Goal: Information Seeking & Learning: Learn about a topic

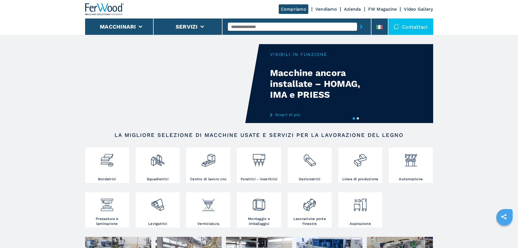
drag, startPoint x: 0, startPoint y: 0, endPoint x: 268, endPoint y: 25, distance: 269.3
click at [268, 25] on input "text" at bounding box center [292, 27] width 129 height 8
type input "******"
click at [264, 33] on div "006835" at bounding box center [292, 36] width 129 height 10
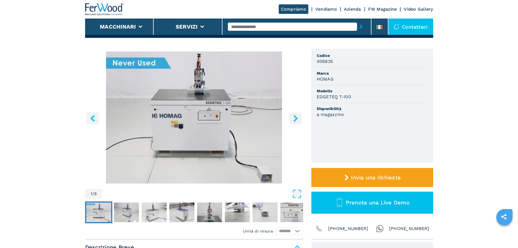
scroll to position [54, 0]
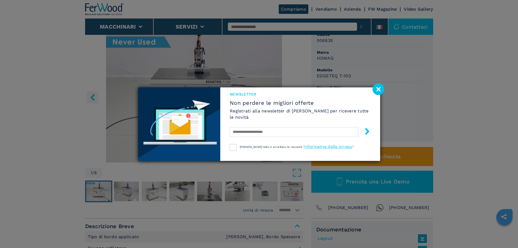
click at [381, 85] on image at bounding box center [379, 89] width 12 height 12
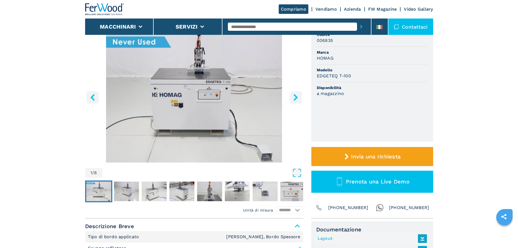
click at [255, 27] on input "text" at bounding box center [292, 27] width 129 height 8
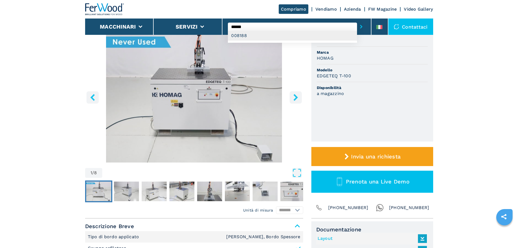
type input "******"
click at [255, 33] on div "008188" at bounding box center [292, 36] width 129 height 10
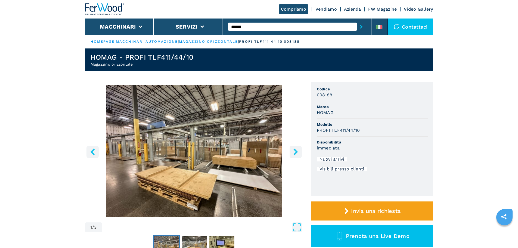
scroll to position [27, 0]
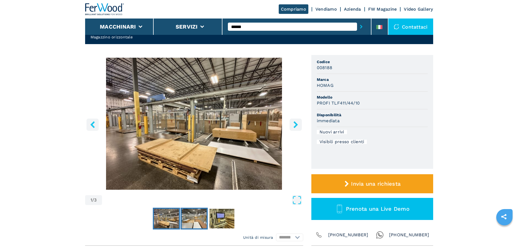
click at [189, 216] on img "Go to Slide 2" at bounding box center [194, 219] width 25 height 20
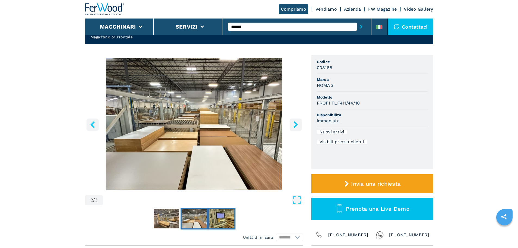
click at [226, 220] on img "Go to Slide 3" at bounding box center [221, 219] width 25 height 20
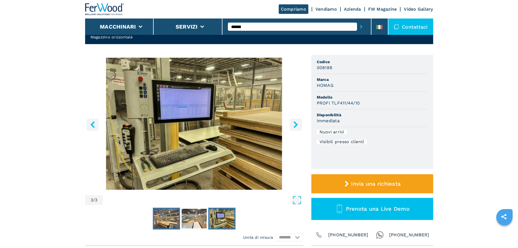
click at [162, 219] on img "Go to Slide 1" at bounding box center [166, 219] width 25 height 20
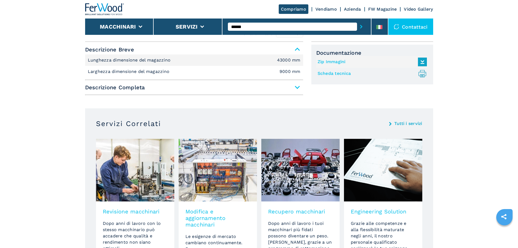
scroll to position [218, 0]
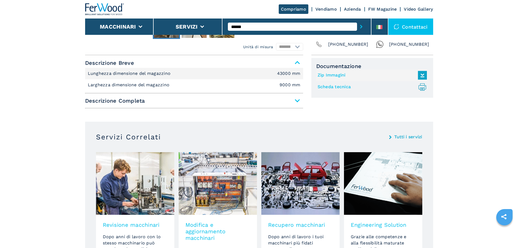
click at [194, 97] on span "Descrizione Completa" at bounding box center [194, 101] width 218 height 10
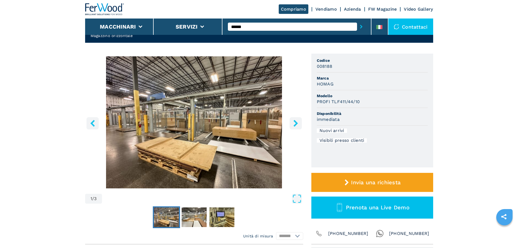
scroll to position [54, 0]
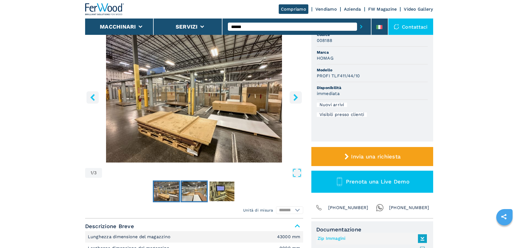
click at [198, 193] on img "Go to Slide 2" at bounding box center [194, 191] width 25 height 20
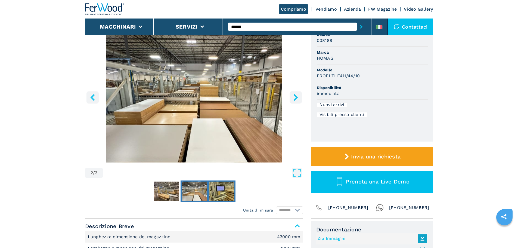
click at [230, 193] on img "Go to Slide 3" at bounding box center [221, 191] width 25 height 20
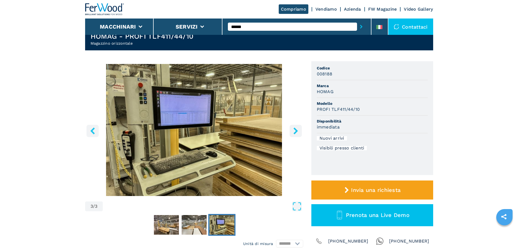
scroll to position [27, 0]
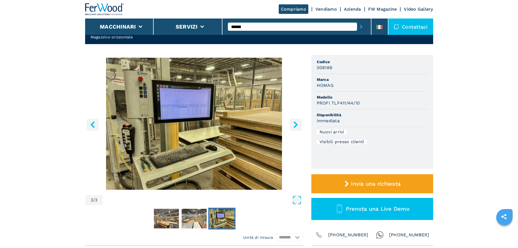
click at [80, 9] on header "Compriamo Vendiamo Azienda FW Magazine Video Gallery Macchinari Servizi ****** …" at bounding box center [259, 17] width 518 height 35
click at [87, 9] on img at bounding box center [104, 9] width 39 height 12
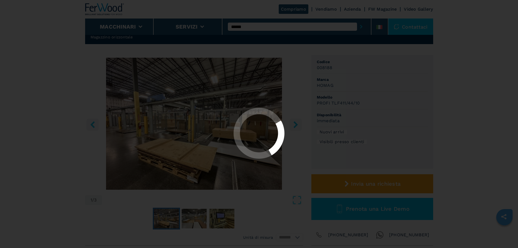
scroll to position [0, 0]
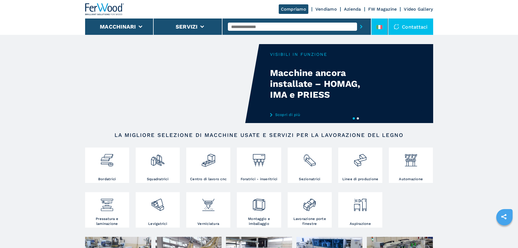
click at [383, 27] on li at bounding box center [379, 26] width 16 height 16
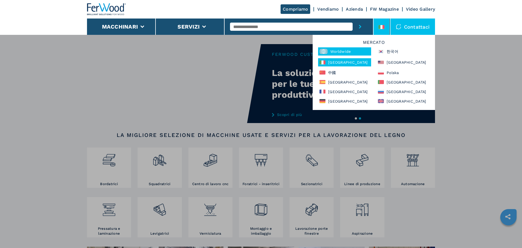
click at [351, 54] on div "Worldwide" at bounding box center [344, 51] width 53 height 8
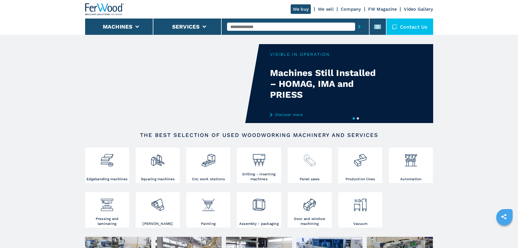
scroll to position [163, 0]
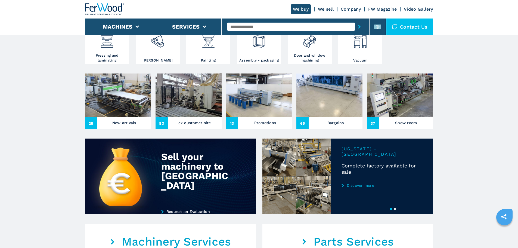
click at [396, 210] on button "2" at bounding box center [395, 209] width 2 height 2
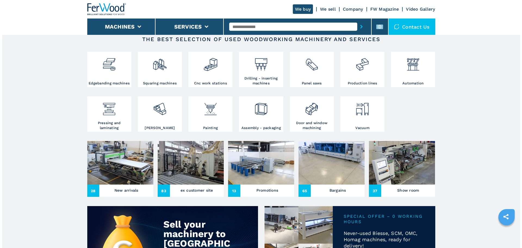
scroll to position [27, 0]
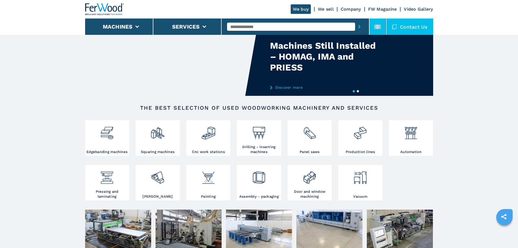
click at [376, 34] on li at bounding box center [378, 26] width 16 height 16
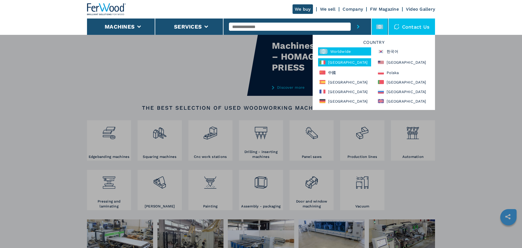
click at [358, 59] on div "[GEOGRAPHIC_DATA]" at bounding box center [344, 62] width 53 height 8
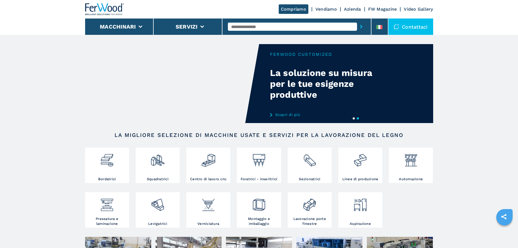
click at [354, 117] on button "1" at bounding box center [354, 118] width 2 height 2
